Goal: Task Accomplishment & Management: Manage account settings

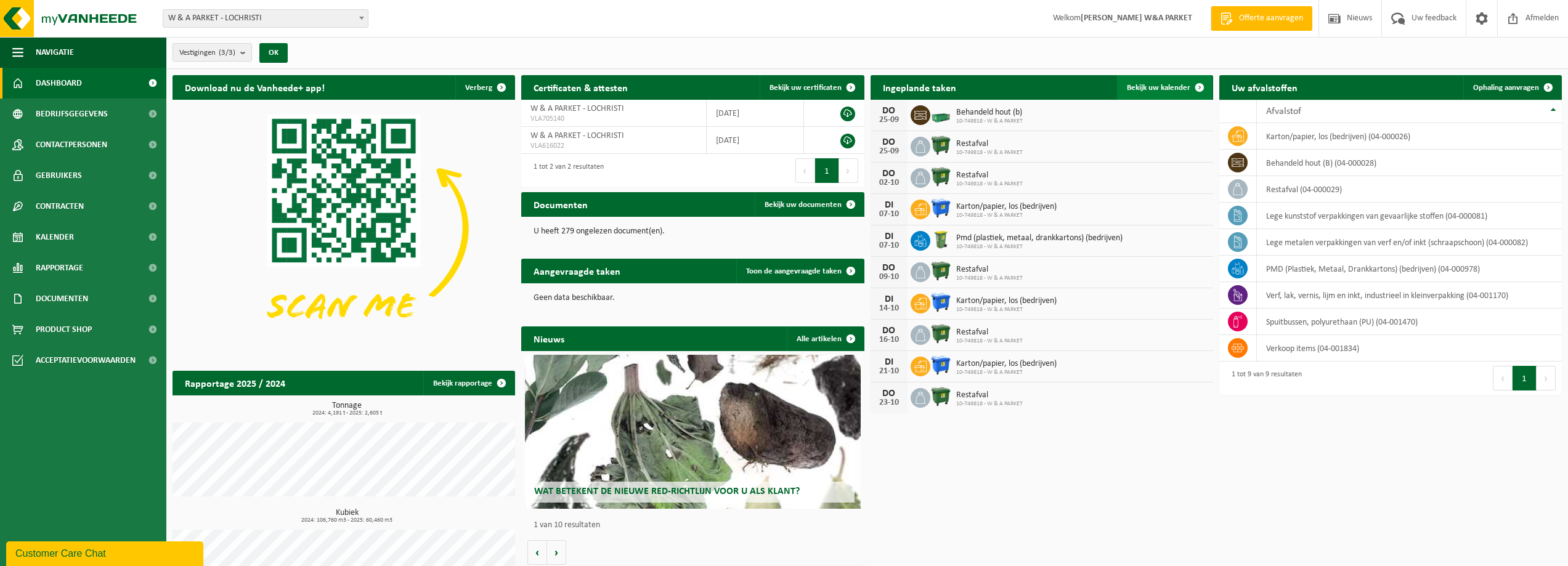
click at [1173, 86] on span "Bekijk uw kalender" at bounding box center [1158, 88] width 64 height 8
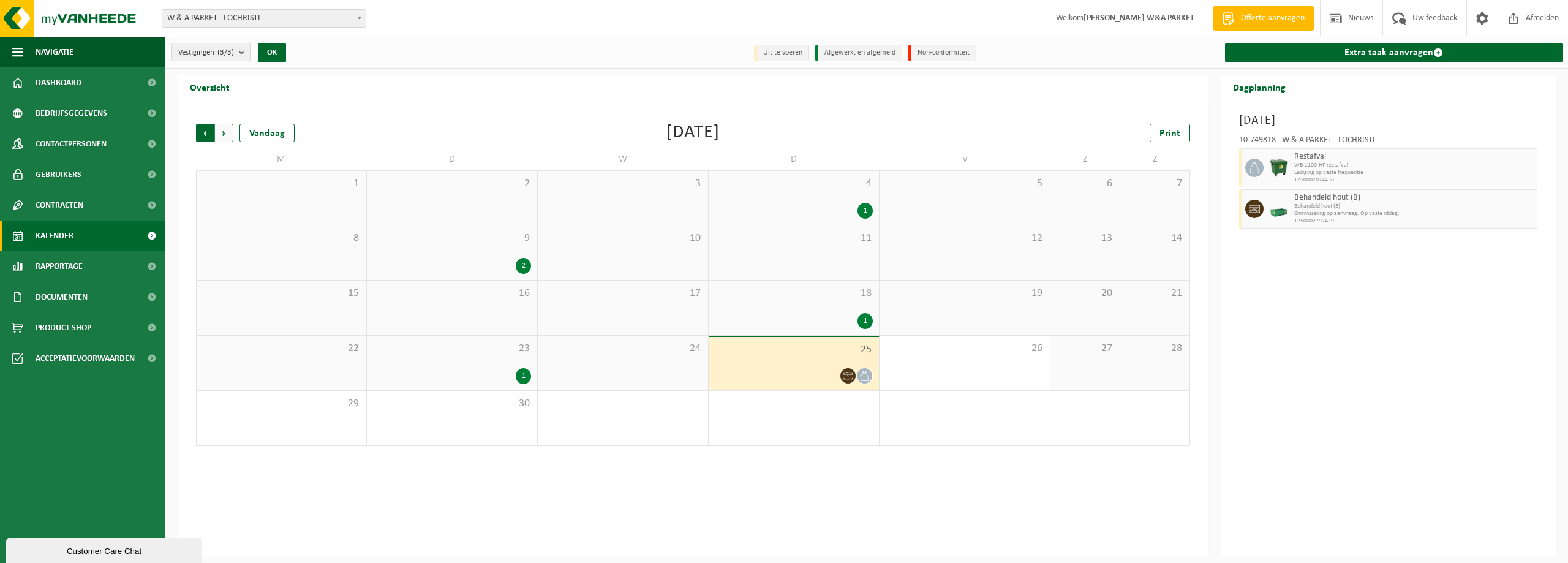
click at [227, 133] on span "Volgende" at bounding box center [224, 133] width 18 height 18
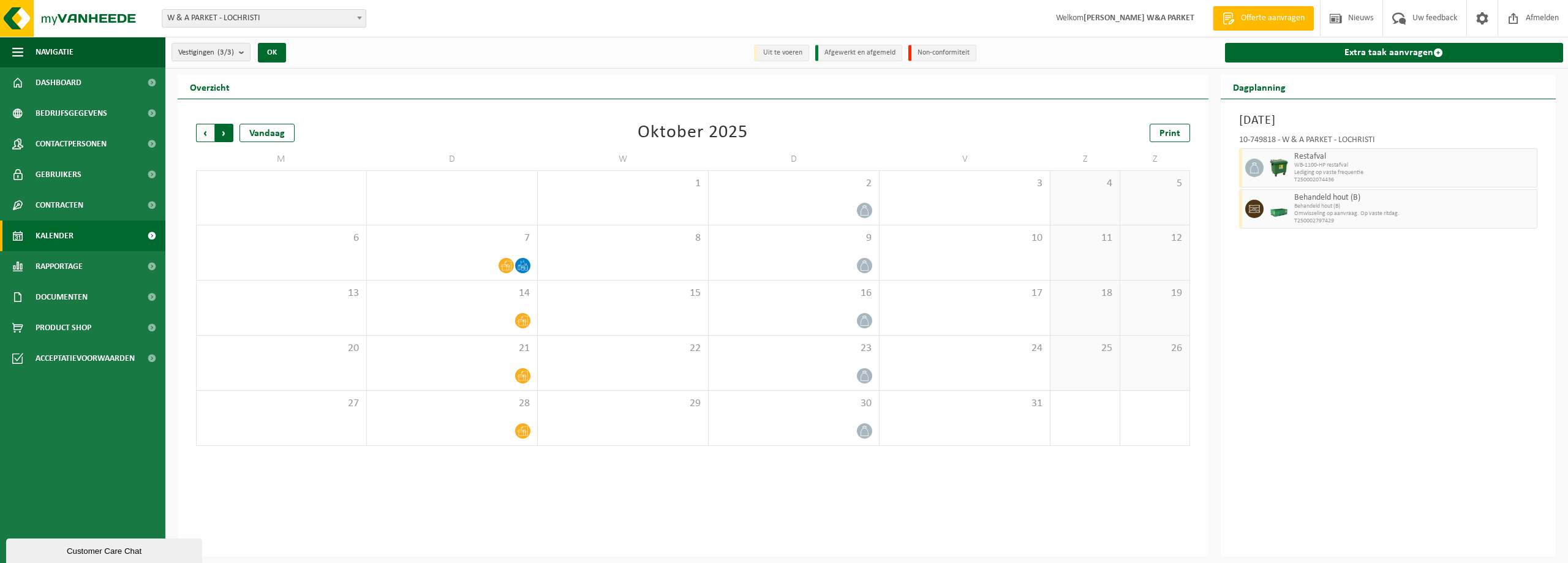
click at [203, 133] on span "Vorige" at bounding box center [205, 133] width 18 height 18
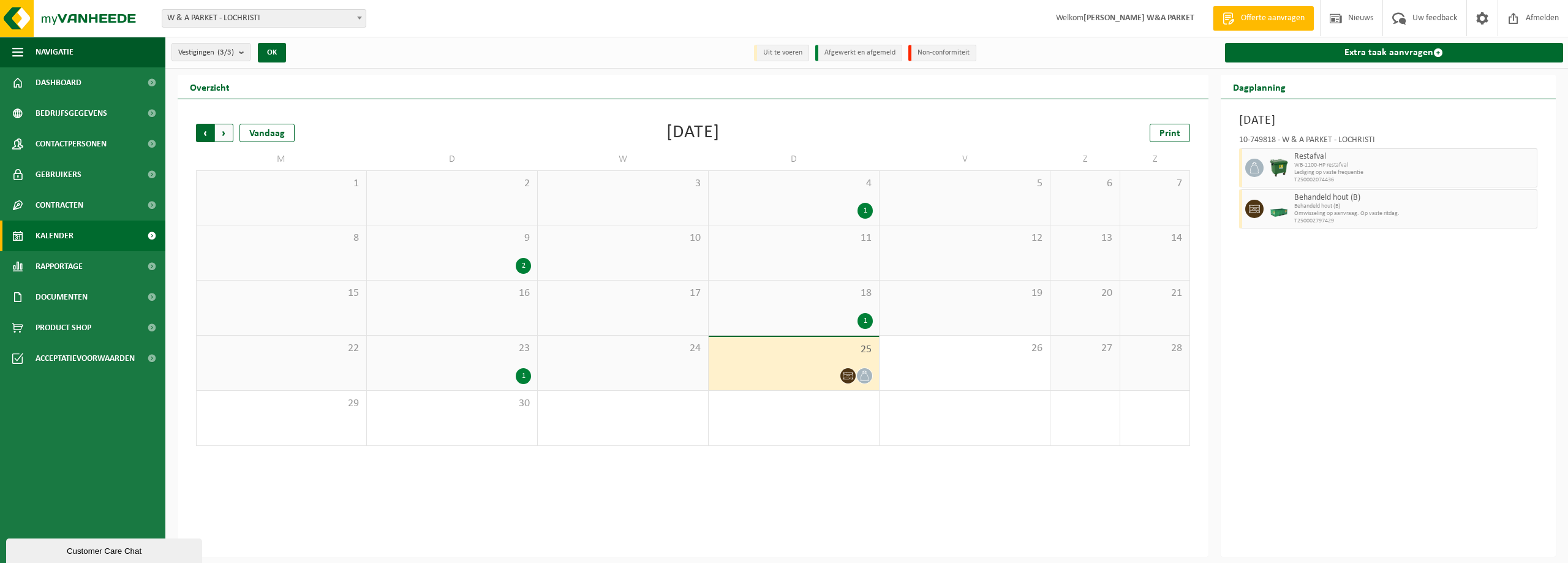
click at [220, 132] on span "Volgende" at bounding box center [224, 133] width 18 height 18
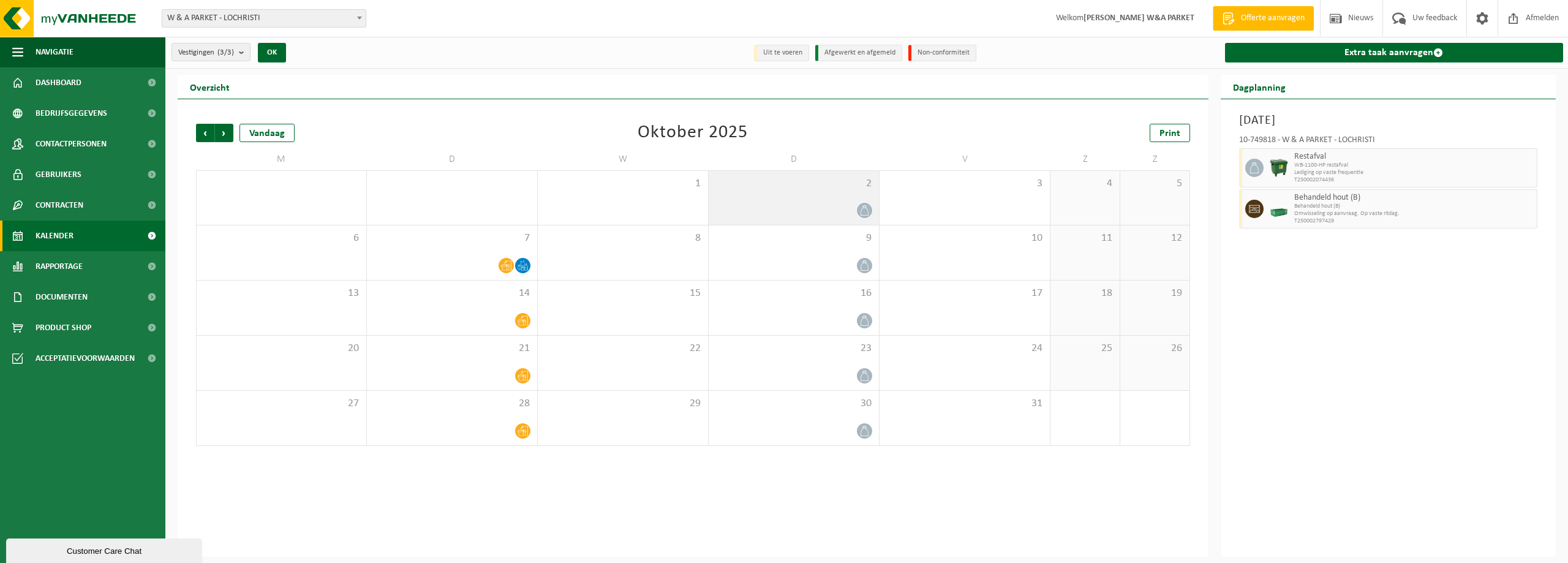
click at [863, 211] on icon at bounding box center [864, 210] width 10 height 10
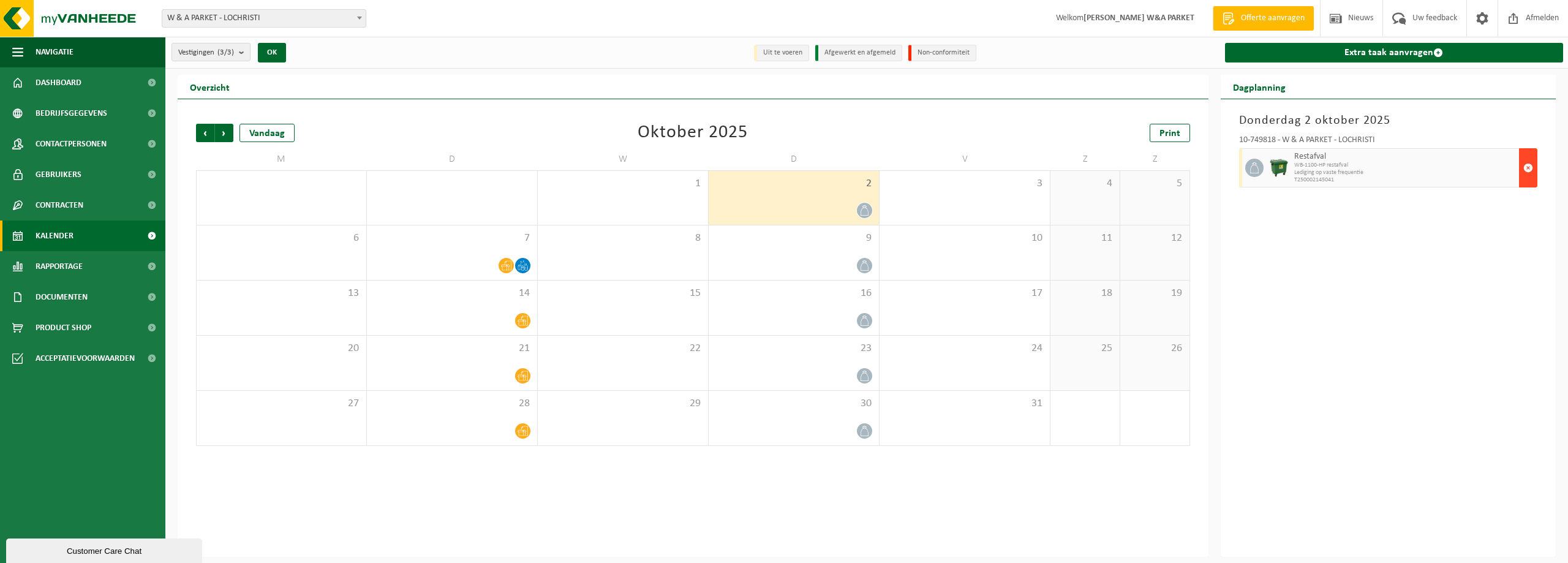
click at [1529, 167] on span "button" at bounding box center [1528, 167] width 10 height 25
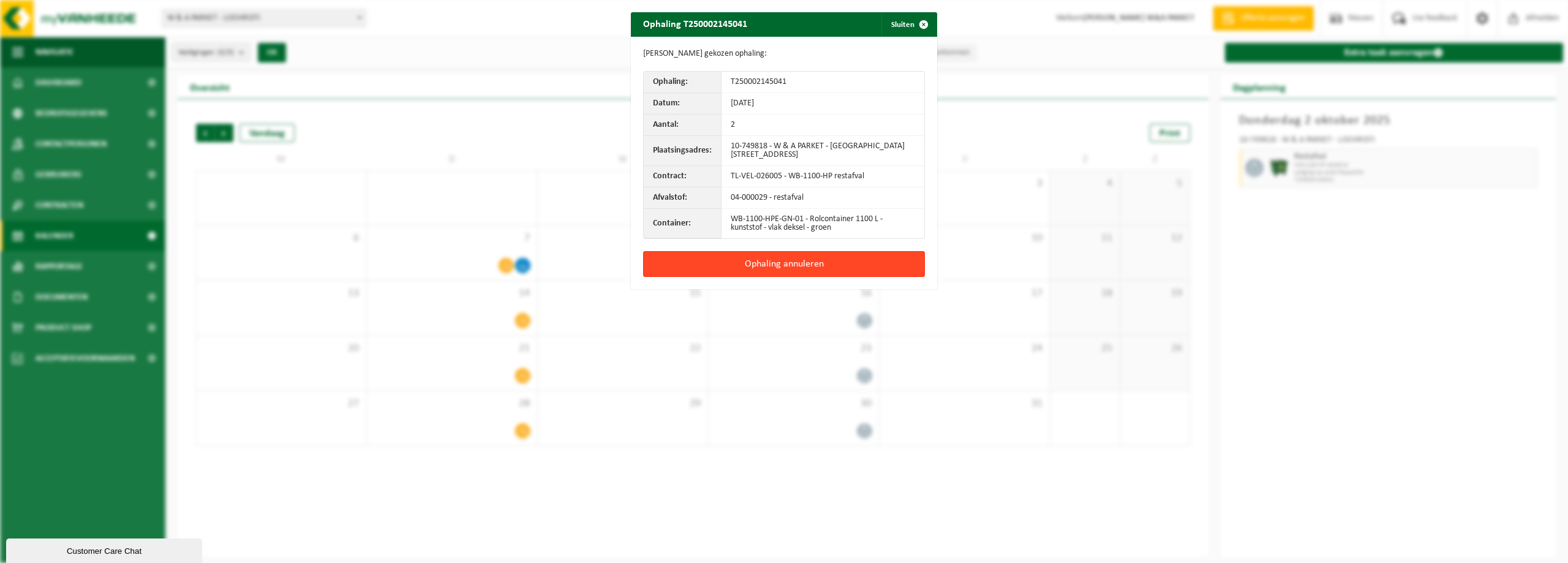
click at [765, 260] on button "Ophaling annuleren" at bounding box center [784, 264] width 282 height 26
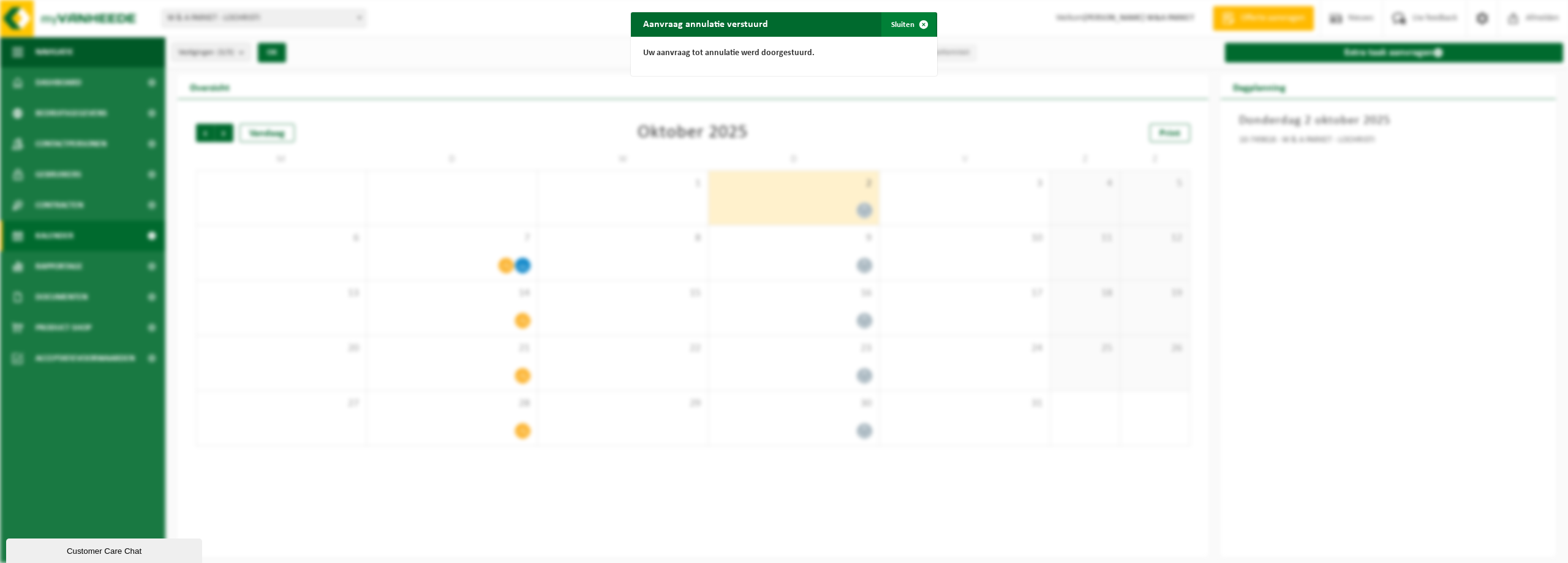
click at [894, 23] on button "Sluiten" at bounding box center [908, 24] width 54 height 25
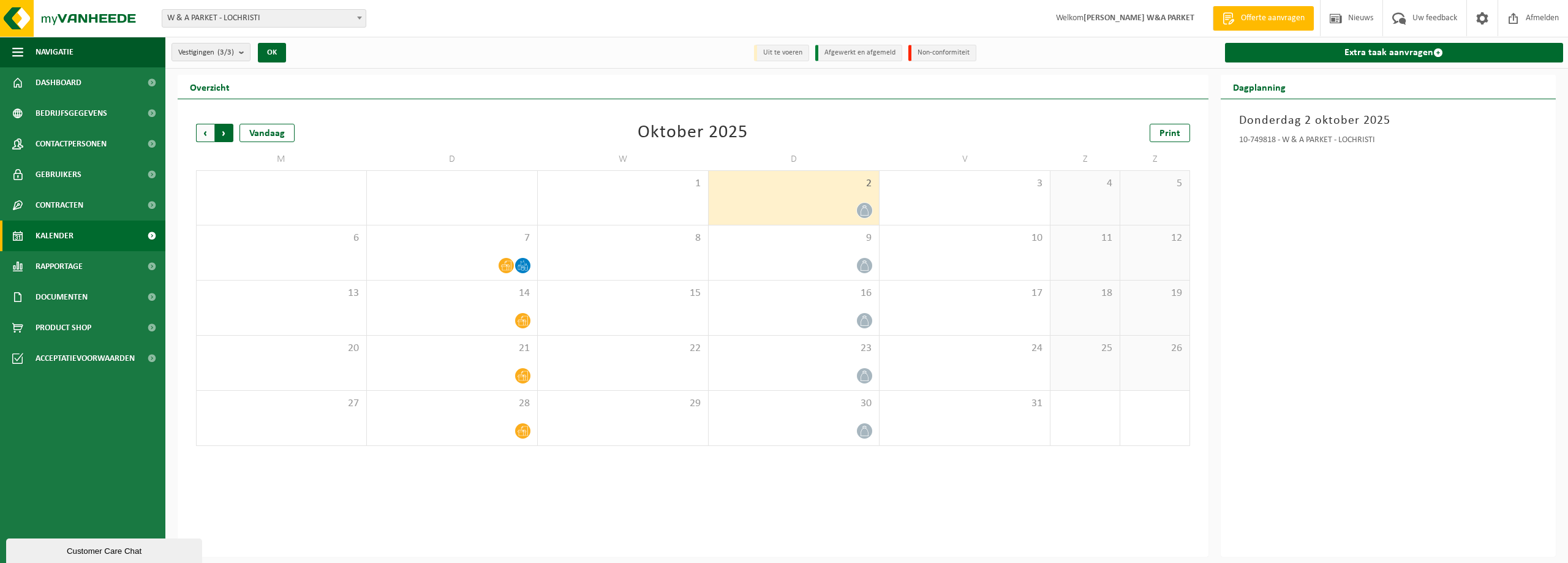
click at [205, 127] on span "Vorige" at bounding box center [205, 133] width 18 height 18
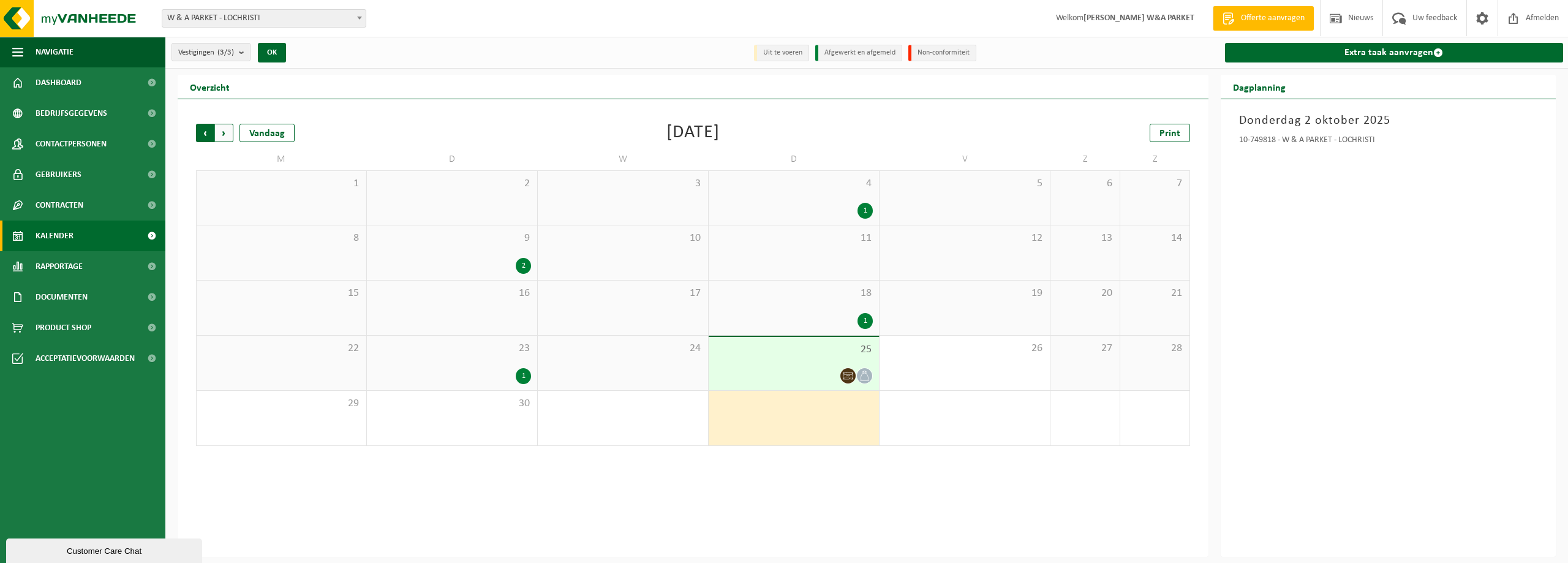
click at [227, 133] on span "Volgende" at bounding box center [224, 133] width 18 height 18
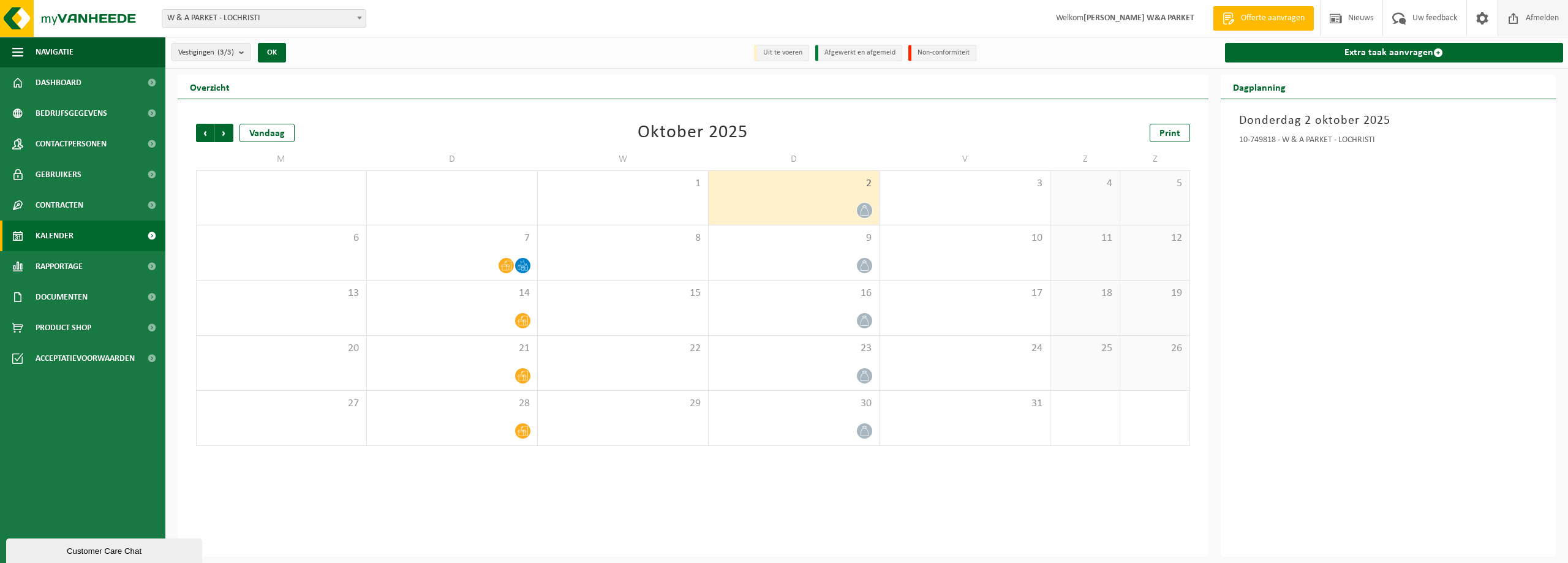
click at [1539, 18] on span "Afmelden" at bounding box center [1542, 18] width 39 height 36
